Goal: Purchase product/service

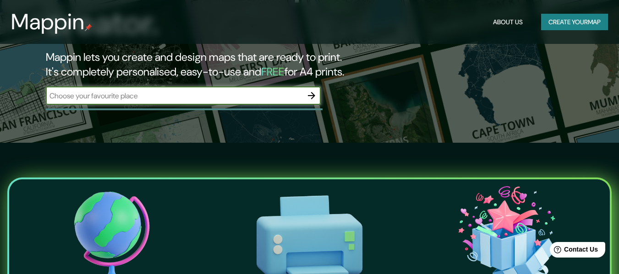
scroll to position [137, 0]
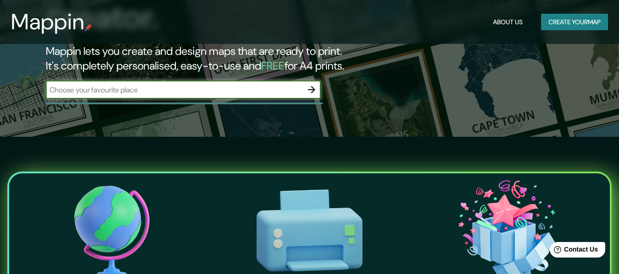
click at [312, 86] on icon "button" at bounding box center [311, 89] width 7 height 7
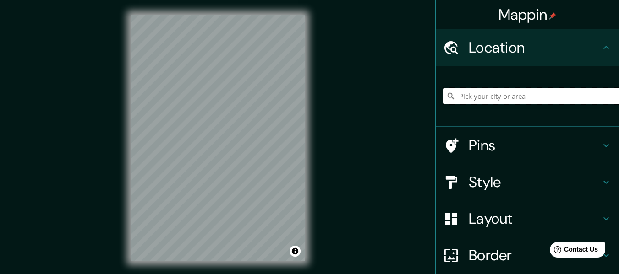
click at [506, 99] on input "Pick your city or area" at bounding box center [531, 96] width 176 height 16
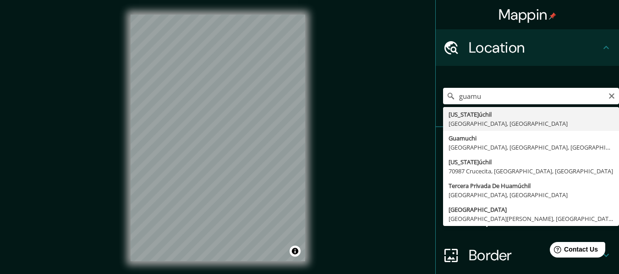
type input "Guamúchil, Sinaloa, México"
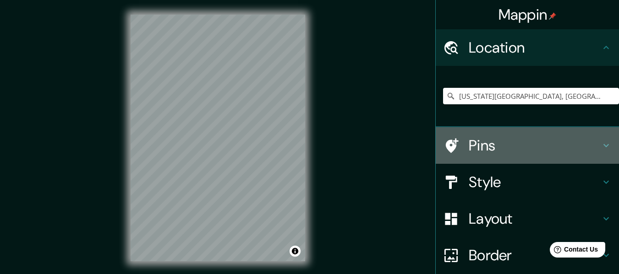
click at [527, 147] on h4 "Pins" at bounding box center [535, 145] width 132 height 18
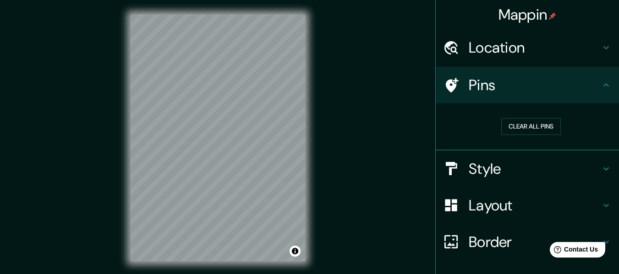
click at [600, 87] on icon at bounding box center [605, 85] width 11 height 11
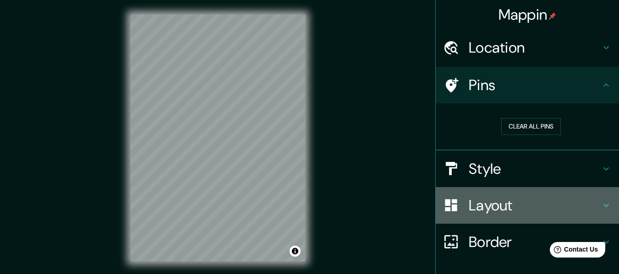
click at [577, 202] on h4 "Layout" at bounding box center [535, 206] width 132 height 18
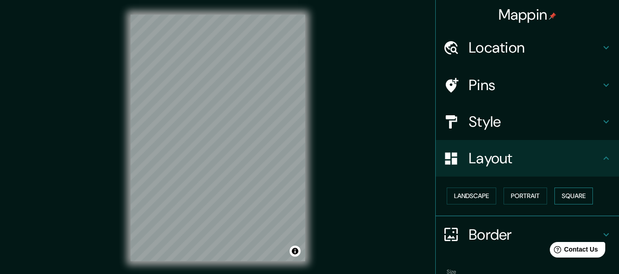
click at [566, 197] on button "Square" at bounding box center [573, 196] width 38 height 17
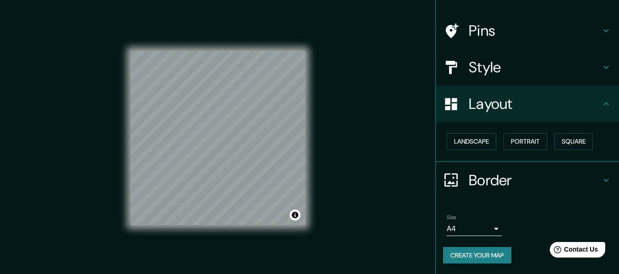
scroll to position [55, 0]
click at [487, 230] on body "Mappin Location Guamúchil, Sinaloa, México Pins Style Layout Landscape Portrait…" at bounding box center [309, 137] width 619 height 274
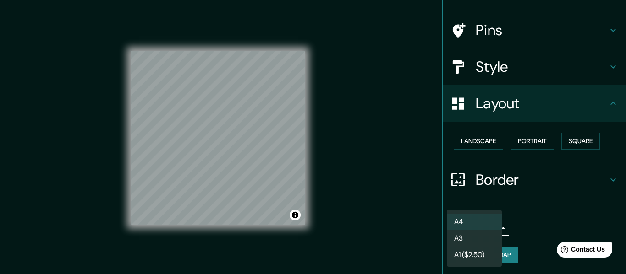
click at [522, 213] on div at bounding box center [313, 137] width 626 height 274
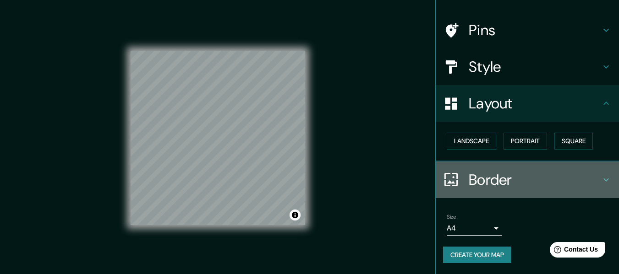
click at [526, 181] on h4 "Border" at bounding box center [535, 180] width 132 height 18
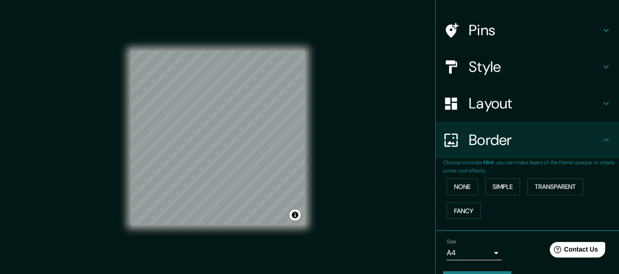
scroll to position [80, 0]
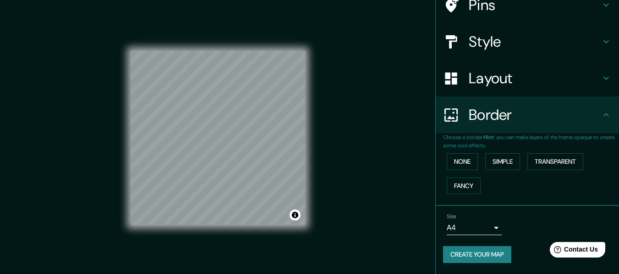
click at [485, 252] on button "Create your map" at bounding box center [477, 254] width 68 height 17
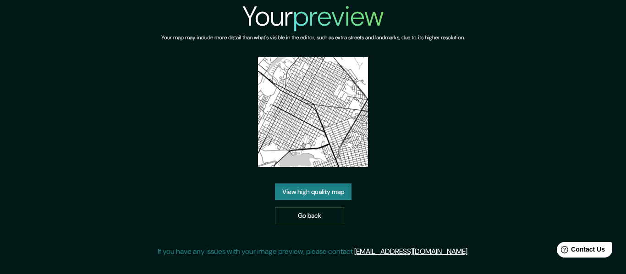
click at [291, 93] on img at bounding box center [313, 112] width 110 height 110
click at [320, 193] on link "View high quality map" at bounding box center [313, 192] width 76 height 17
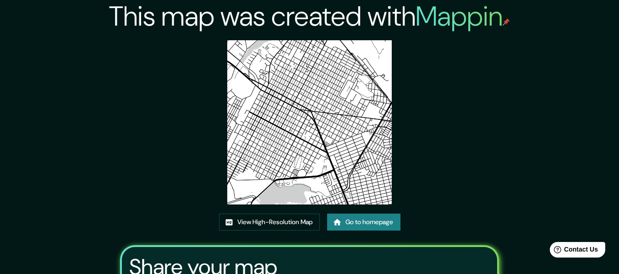
click at [344, 223] on link "Go to homepage" at bounding box center [363, 222] width 73 height 17
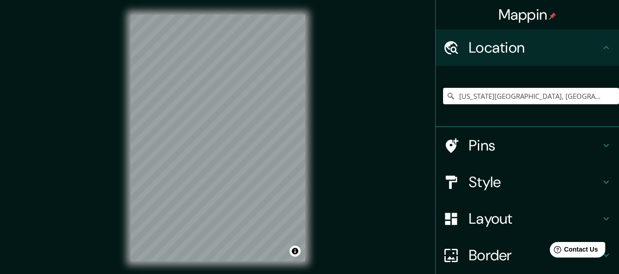
click at [549, 102] on input "[US_STATE][GEOGRAPHIC_DATA], [GEOGRAPHIC_DATA], [GEOGRAPHIC_DATA]" at bounding box center [531, 96] width 176 height 16
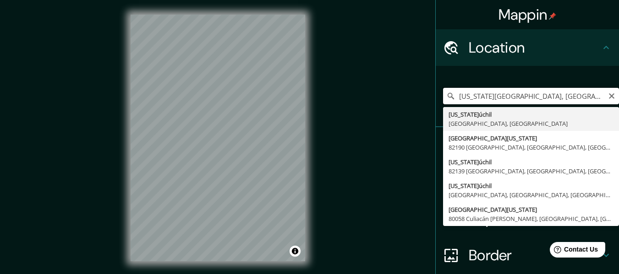
type input "[US_STATE][GEOGRAPHIC_DATA], [GEOGRAPHIC_DATA], [GEOGRAPHIC_DATA]"
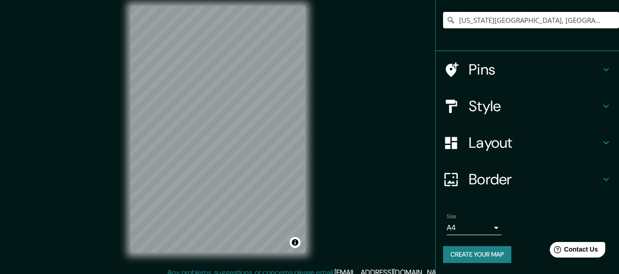
scroll to position [16, 0]
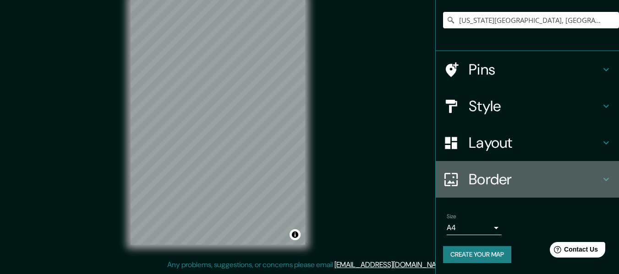
click at [518, 184] on h4 "Border" at bounding box center [535, 179] width 132 height 18
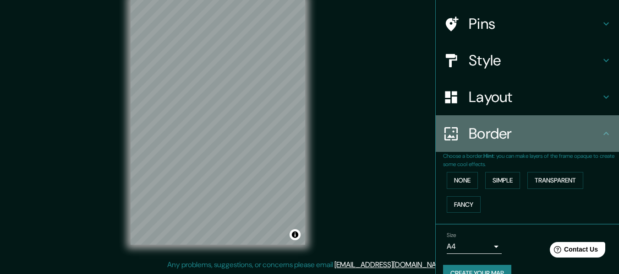
click at [531, 148] on div "Border" at bounding box center [527, 133] width 183 height 37
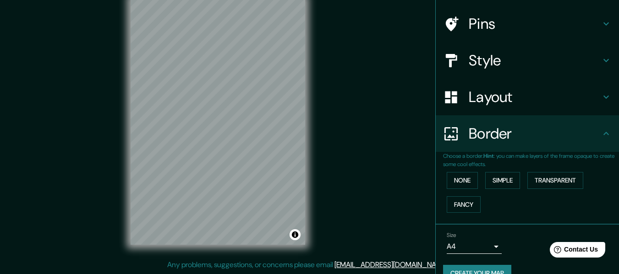
click at [552, 84] on div "Layout" at bounding box center [527, 97] width 183 height 37
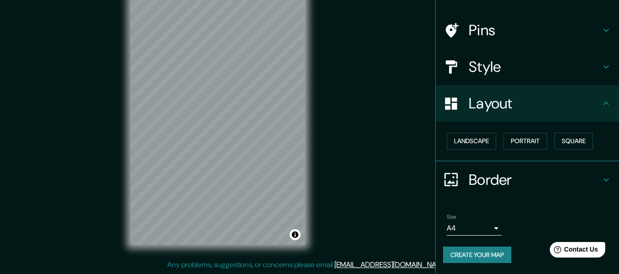
scroll to position [55, 0]
click at [558, 142] on button "Square" at bounding box center [573, 141] width 38 height 17
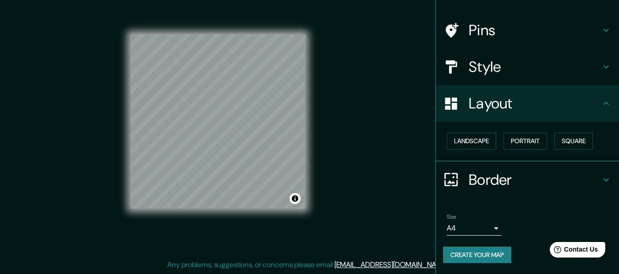
click at [475, 251] on button "Create your map" at bounding box center [477, 255] width 68 height 17
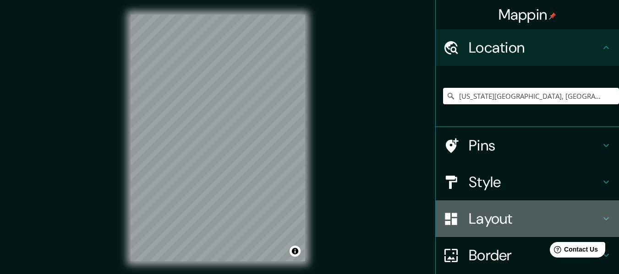
click at [498, 224] on h4 "Layout" at bounding box center [535, 219] width 132 height 18
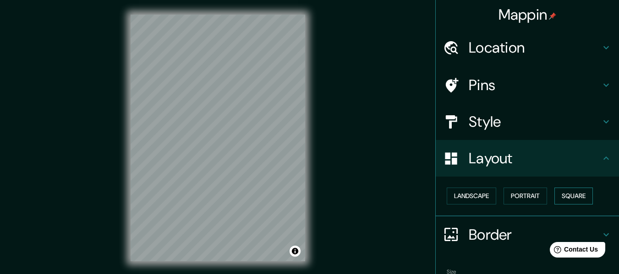
click at [581, 200] on button "Square" at bounding box center [573, 196] width 38 height 17
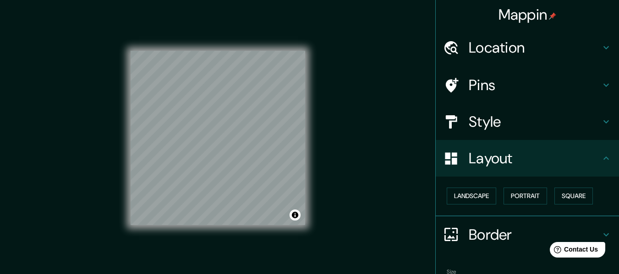
click at [531, 47] on h4 "Location" at bounding box center [535, 47] width 132 height 18
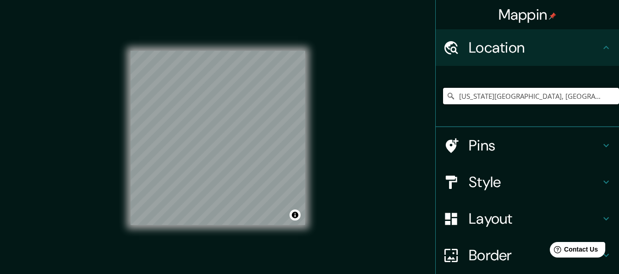
click at [555, 98] on input "Guamúchil, Sinaloa, México" at bounding box center [531, 96] width 176 height 16
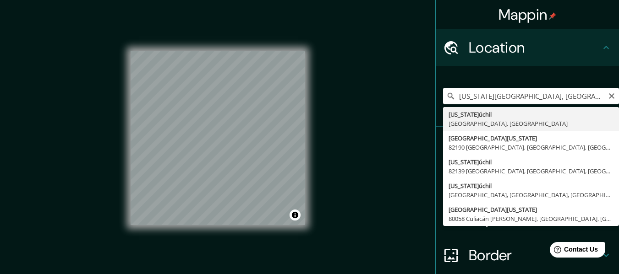
type input "Guamúchil, Sinaloa, México"
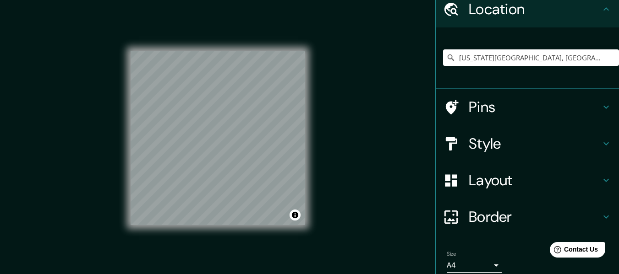
scroll to position [76, 0]
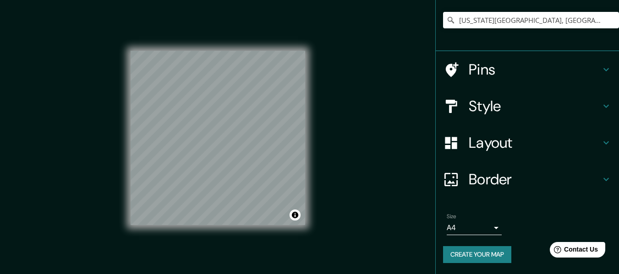
click at [484, 251] on button "Create your map" at bounding box center [477, 254] width 68 height 17
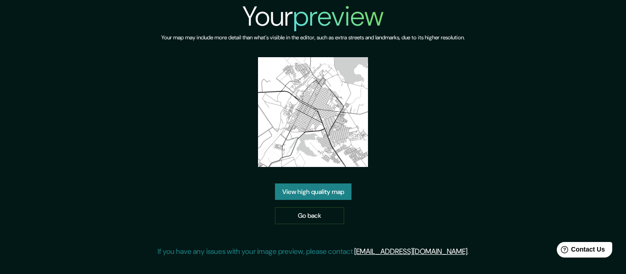
click at [304, 124] on img at bounding box center [313, 112] width 110 height 110
